Goal: Task Accomplishment & Management: Complete application form

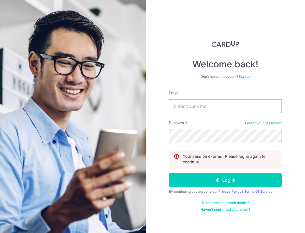
click at [234, 101] on input "Email" at bounding box center [225, 106] width 113 height 14
type input "[EMAIL_ADDRESS][DOMAIN_NAME]"
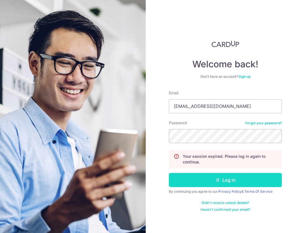
click at [243, 187] on button "Log in" at bounding box center [225, 180] width 113 height 14
click at [244, 184] on button "Log in" at bounding box center [225, 180] width 113 height 14
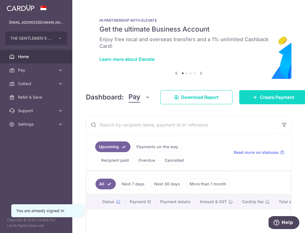
click at [285, 97] on span "Create Payment" at bounding box center [276, 97] width 34 height 7
